Goal: Information Seeking & Learning: Learn about a topic

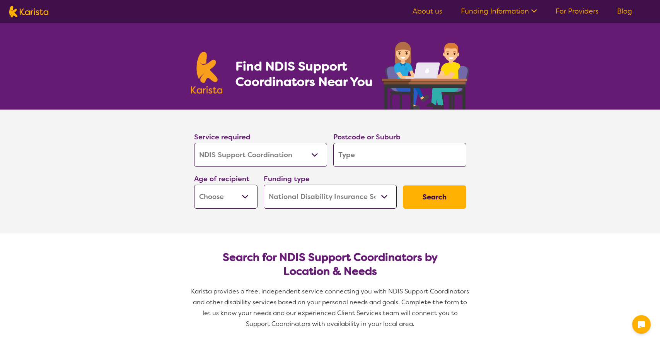
select select "NDIS Support Coordination"
select select "NDIS"
select select "NDIS Support Coordination"
select select "NDIS"
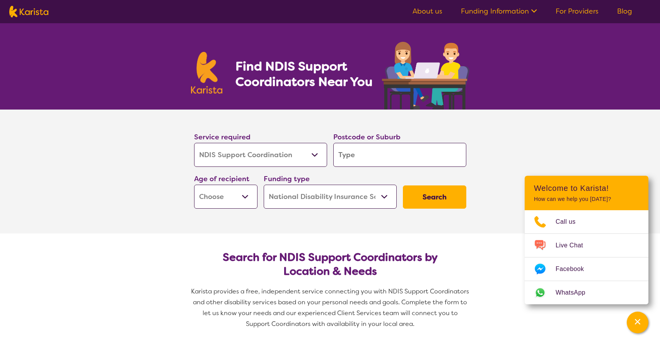
click at [166, 190] on section "Service required Allied Health Assistant Assessment ([MEDICAL_DATA] or [MEDICAL…" at bounding box center [330, 171] width 660 height 124
click at [246, 193] on select "Early Childhood - 0 to 9 Child - 10 to 11 Adolescent - 12 to 17 Adult - 18 to 6…" at bounding box center [225, 196] width 63 height 24
select select "AD"
click at [194, 184] on select "Early Childhood - 0 to 9 Child - 10 to 11 Adolescent - 12 to 17 Adult - 18 to 6…" at bounding box center [225, 196] width 63 height 24
select select "AD"
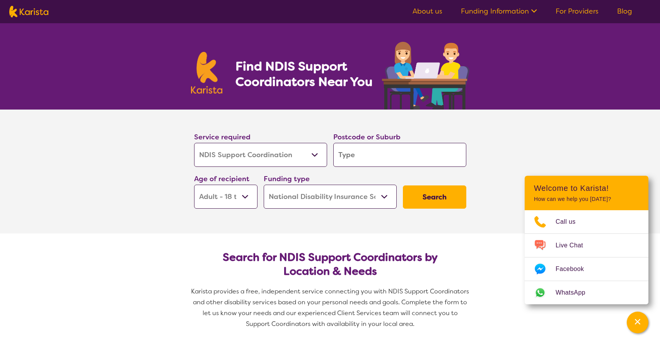
click at [385, 195] on select "Home Care Package (HCP) National Disability Insurance Scheme (NDIS) I don't know" at bounding box center [330, 196] width 133 height 24
click at [264, 184] on select "Home Care Package (HCP) National Disability Insurance Scheme (NDIS) I don't know" at bounding box center [330, 196] width 133 height 24
click at [368, 154] on input "search" at bounding box center [399, 155] width 133 height 24
click at [384, 153] on input "search" at bounding box center [399, 155] width 133 height 24
type input "4"
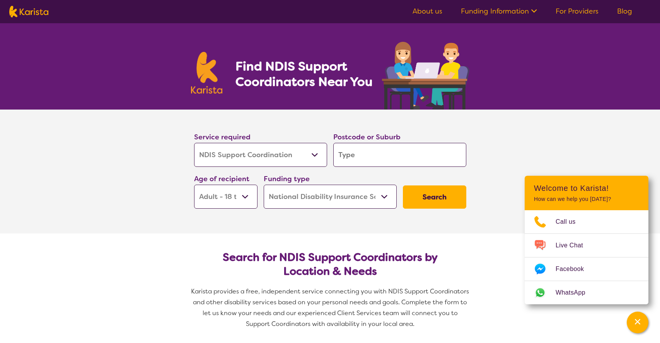
type input "4"
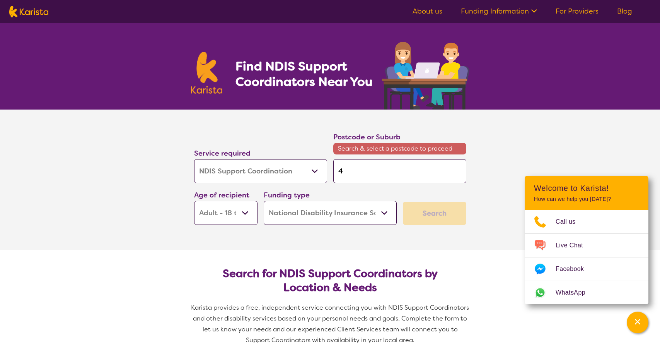
type input "43"
type input "430"
type input "4305"
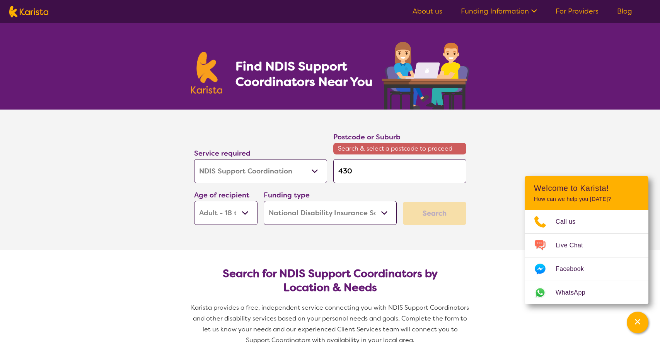
type input "4305"
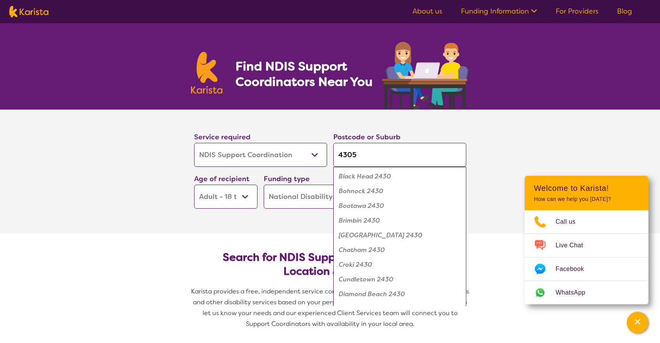
click button "Search" at bounding box center [434, 196] width 63 height 23
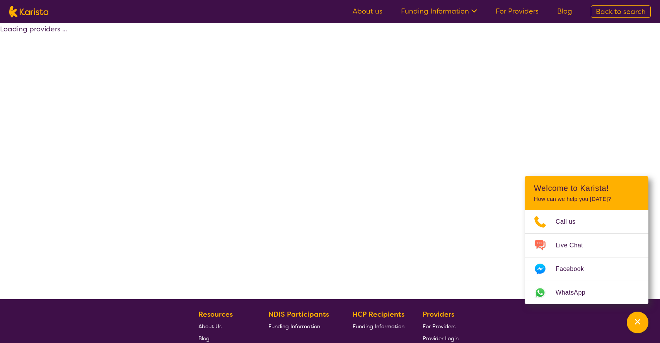
select select "by_score"
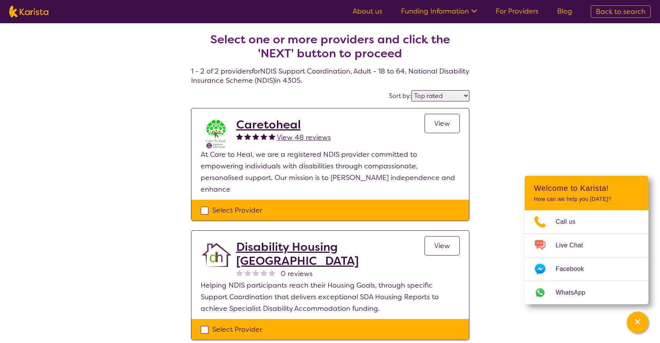
click at [272, 130] on h2 "Caretoheal" at bounding box center [283, 125] width 95 height 14
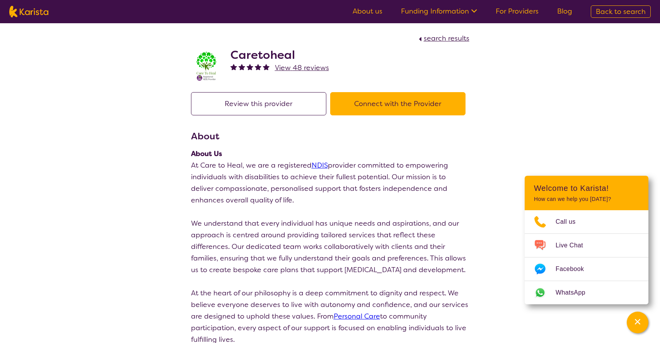
click at [413, 102] on button "Connect with the Provider" at bounding box center [397, 103] width 135 height 23
click at [368, 11] on link "About us" at bounding box center [368, 11] width 30 height 9
select select "by_score"
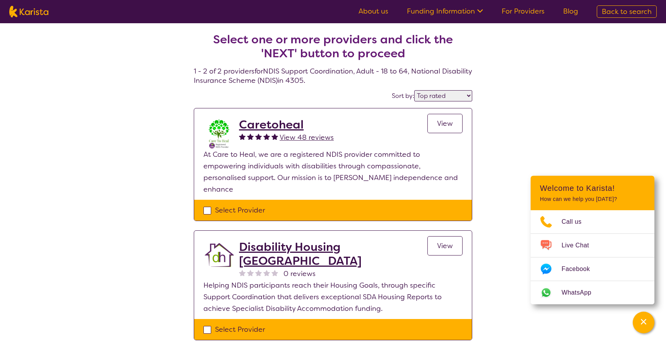
select select "NDIS Support Coordination"
select select "AD"
select select "NDIS"
select select "NDIS Support Coordination"
select select "AD"
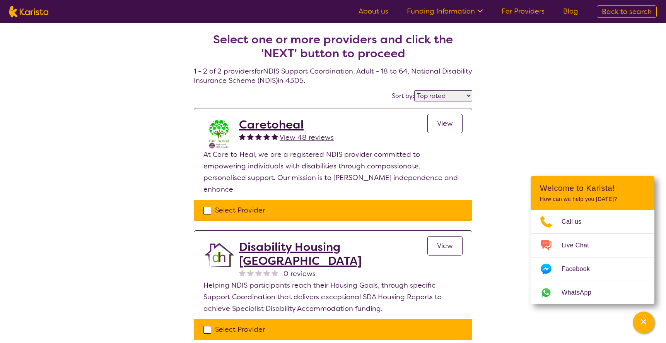
select select "NDIS"
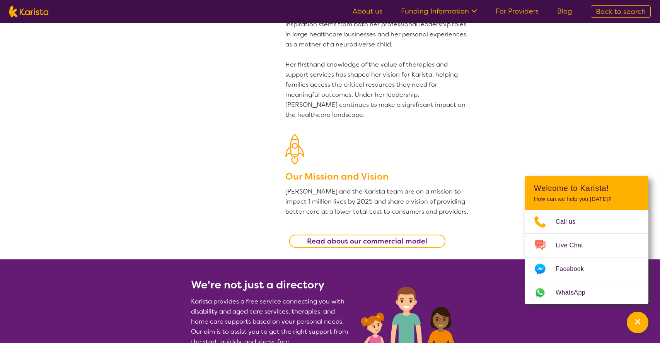
scroll to position [39, 0]
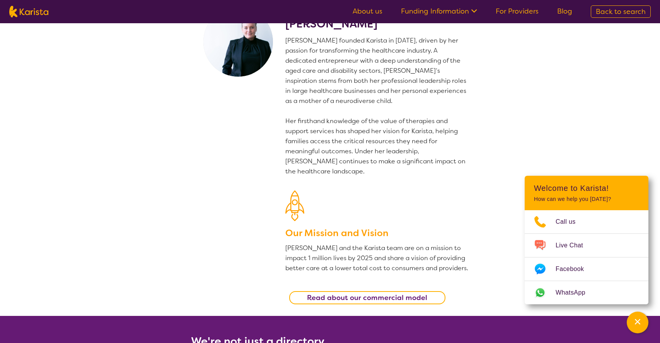
click at [525, 12] on link "For Providers" at bounding box center [517, 11] width 43 height 9
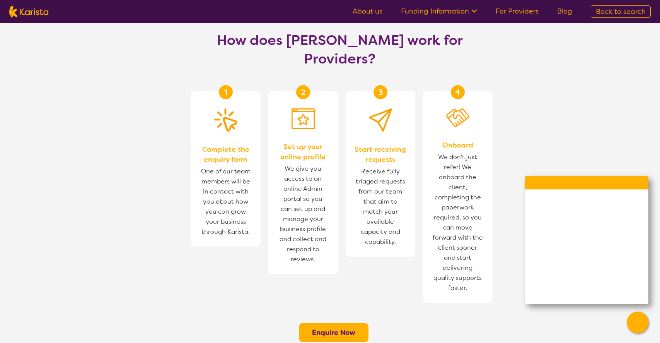
scroll to position [541, 0]
